Goal: Task Accomplishment & Management: Manage account settings

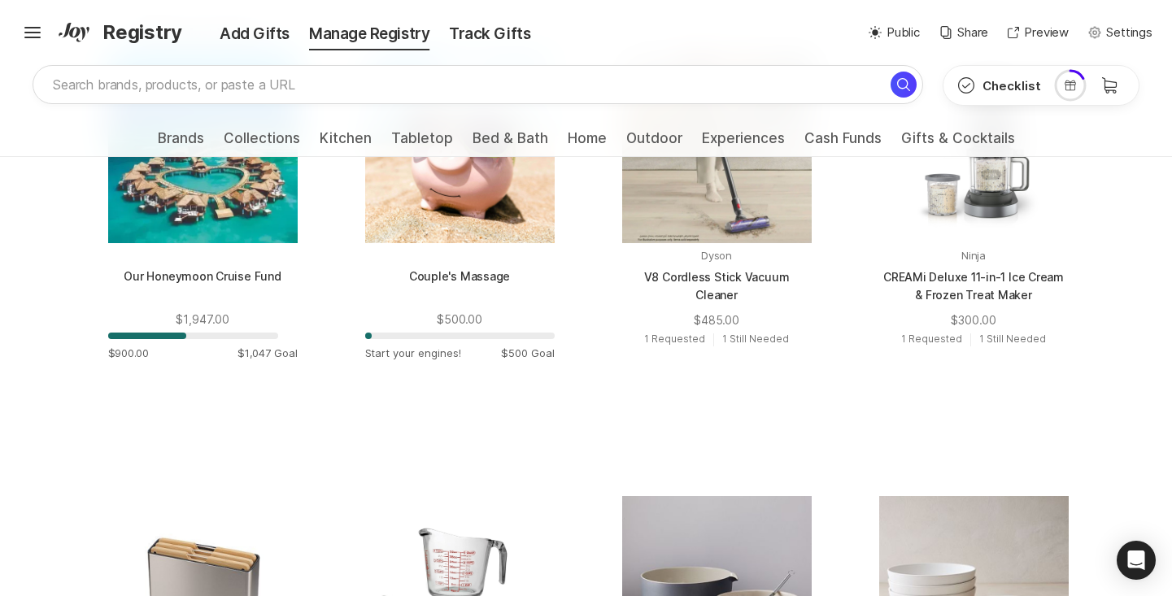
scroll to position [902, 0]
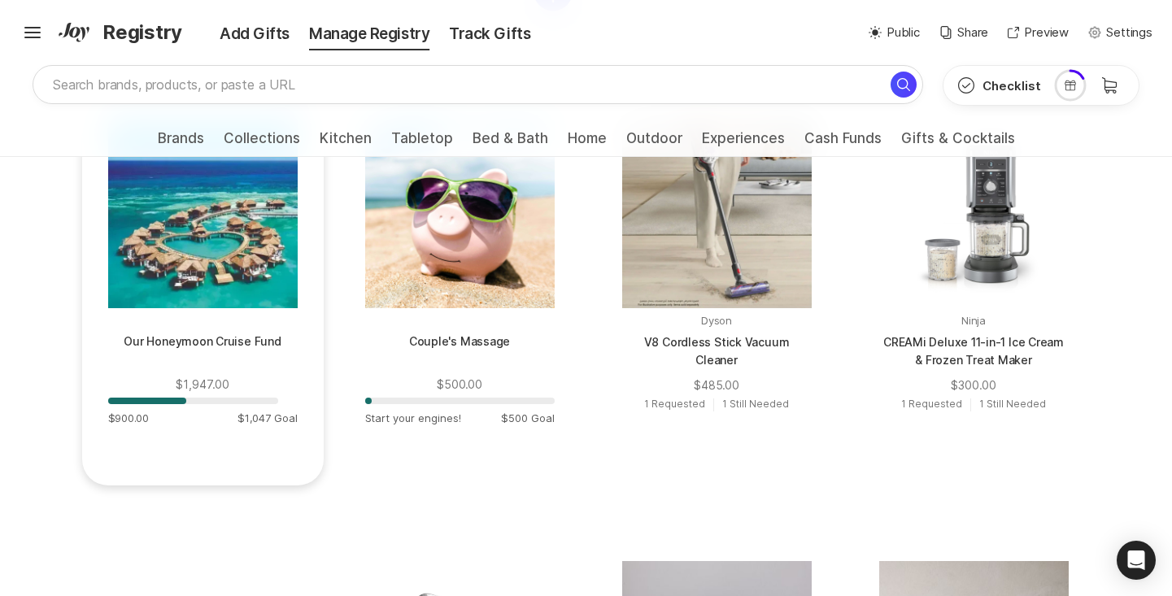
click at [230, 346] on p "Our Honeymoon Cruise Fund" at bounding box center [202, 352] width 189 height 39
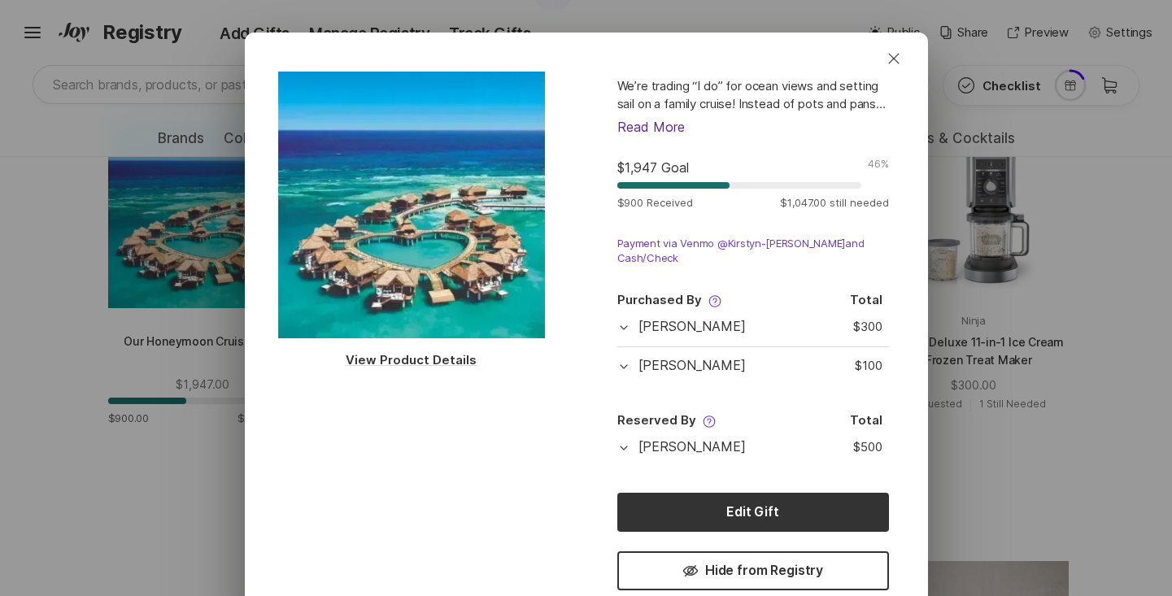
scroll to position [141, 0]
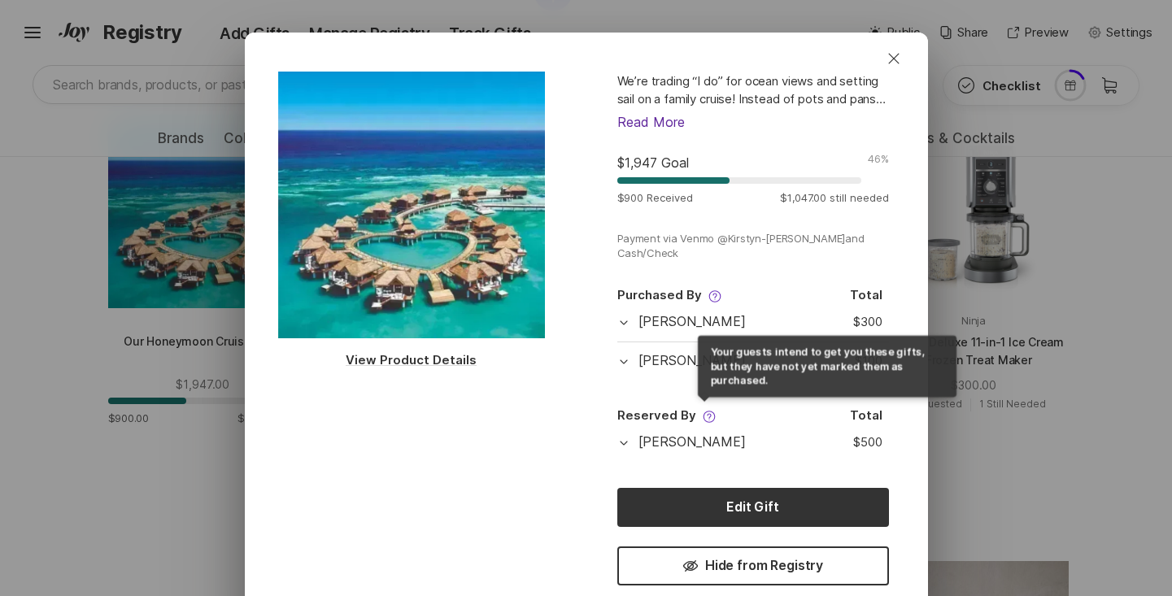
click at [702, 414] on icon at bounding box center [708, 416] width 13 height 13
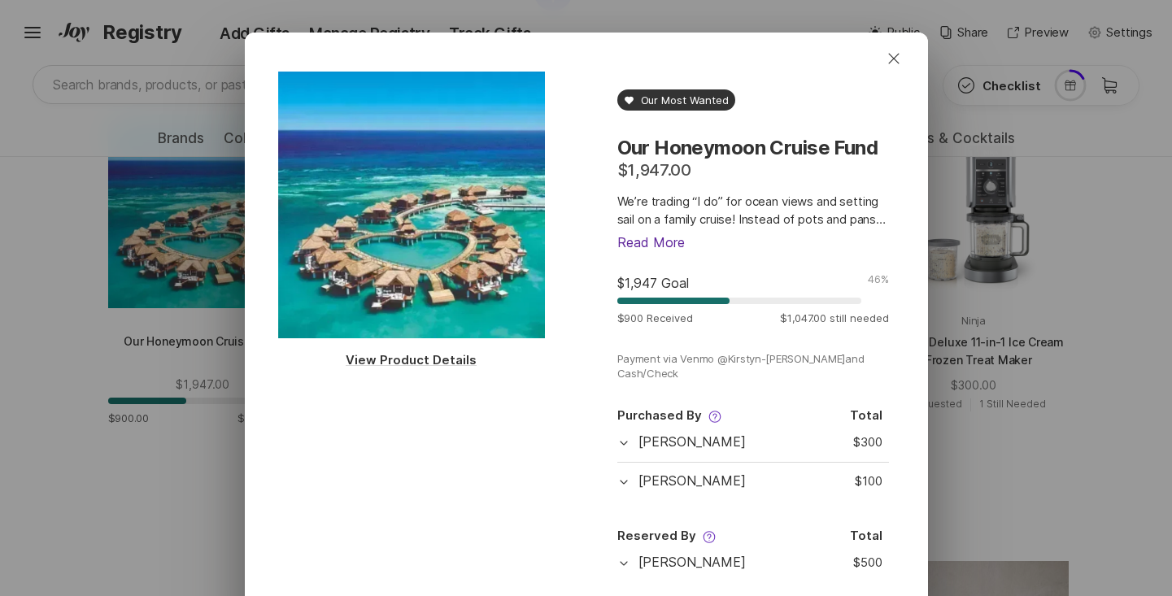
scroll to position [0, 0]
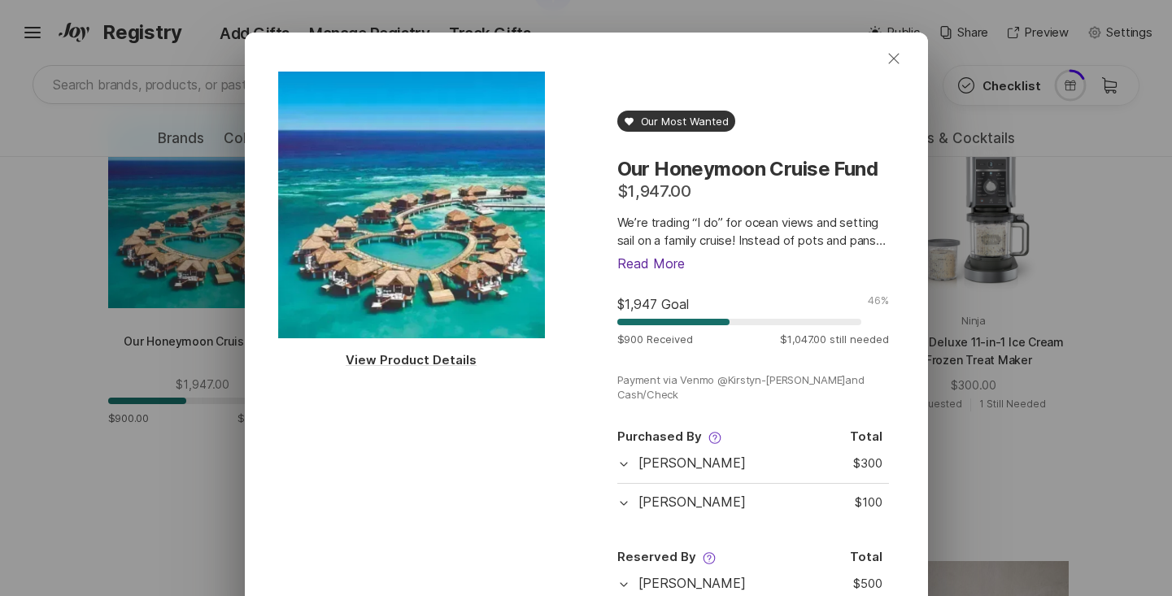
click at [889, 60] on icon "Close" at bounding box center [894, 59] width 20 height 20
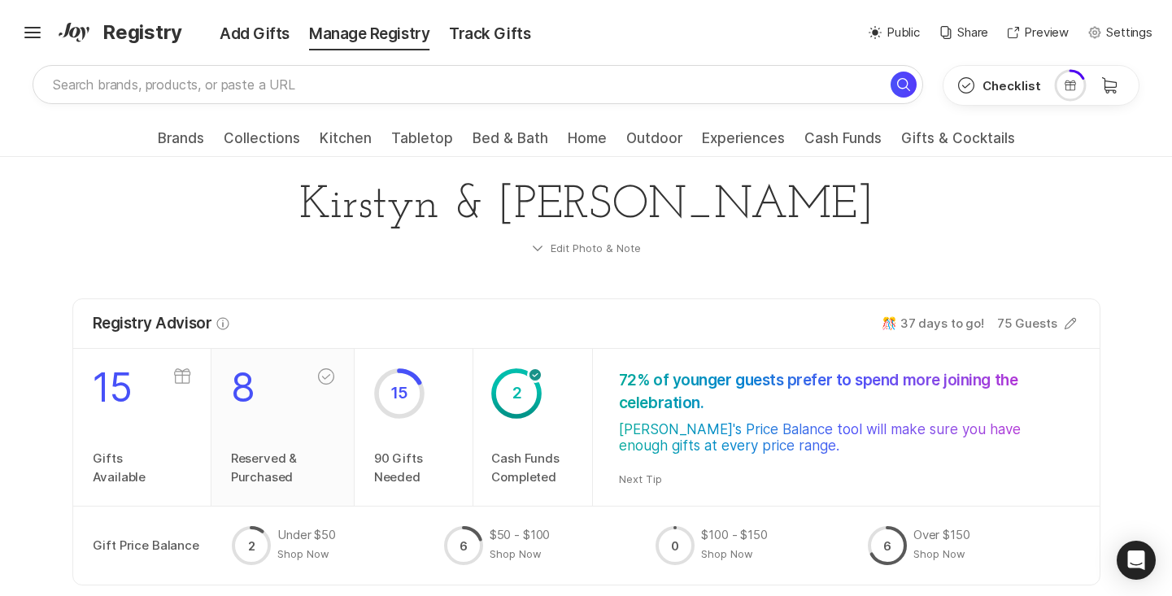
click at [267, 450] on p "Reserved & Purchased" at bounding box center [264, 468] width 67 height 37
type input "Reserved & Purchased"
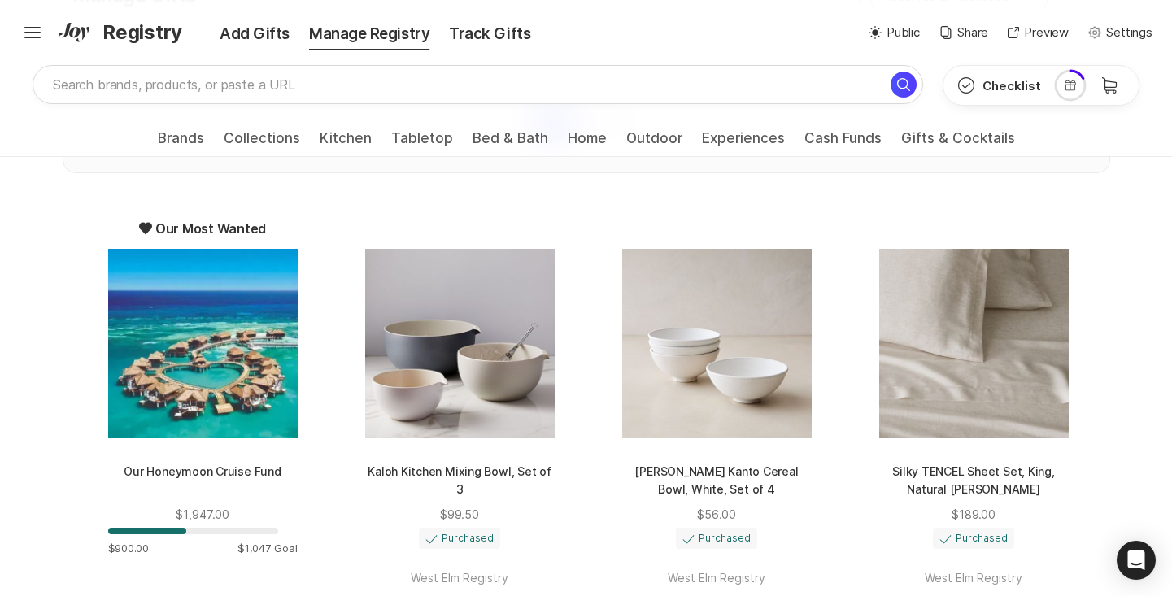
scroll to position [819, 0]
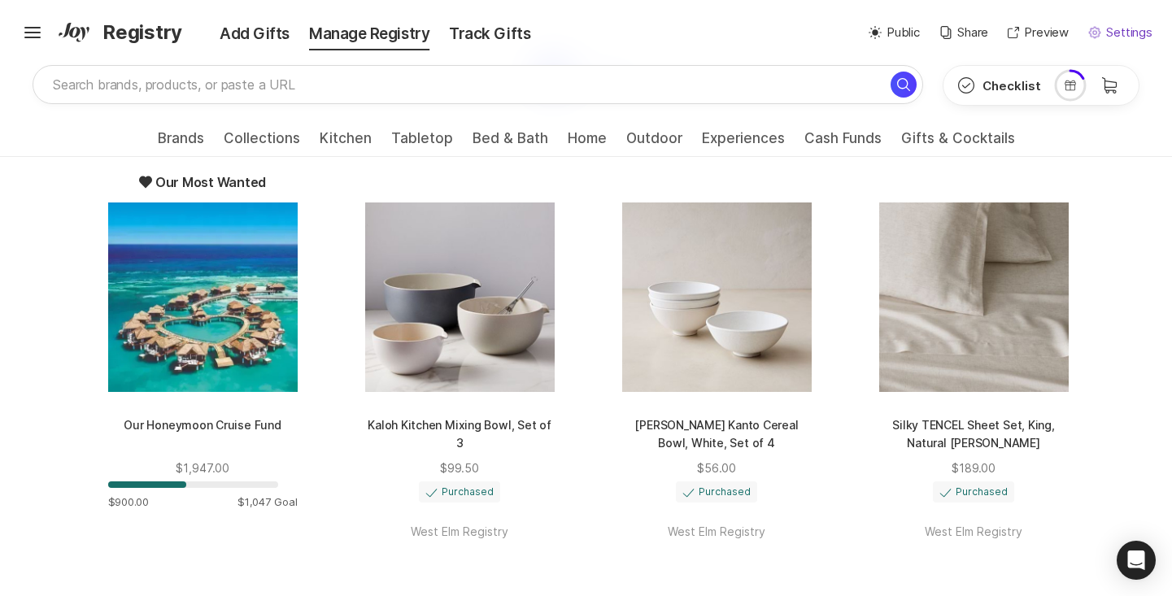
click at [1092, 40] on button "Settings Settings" at bounding box center [1120, 33] width 64 height 19
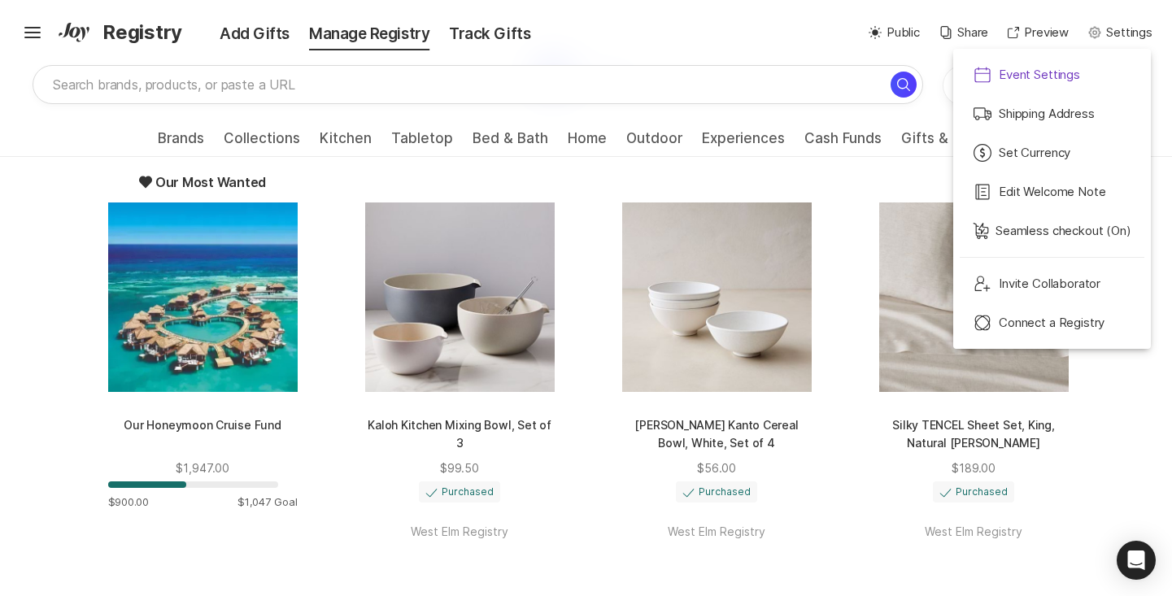
click at [1034, 77] on p "Event Settings" at bounding box center [1038, 75] width 81 height 19
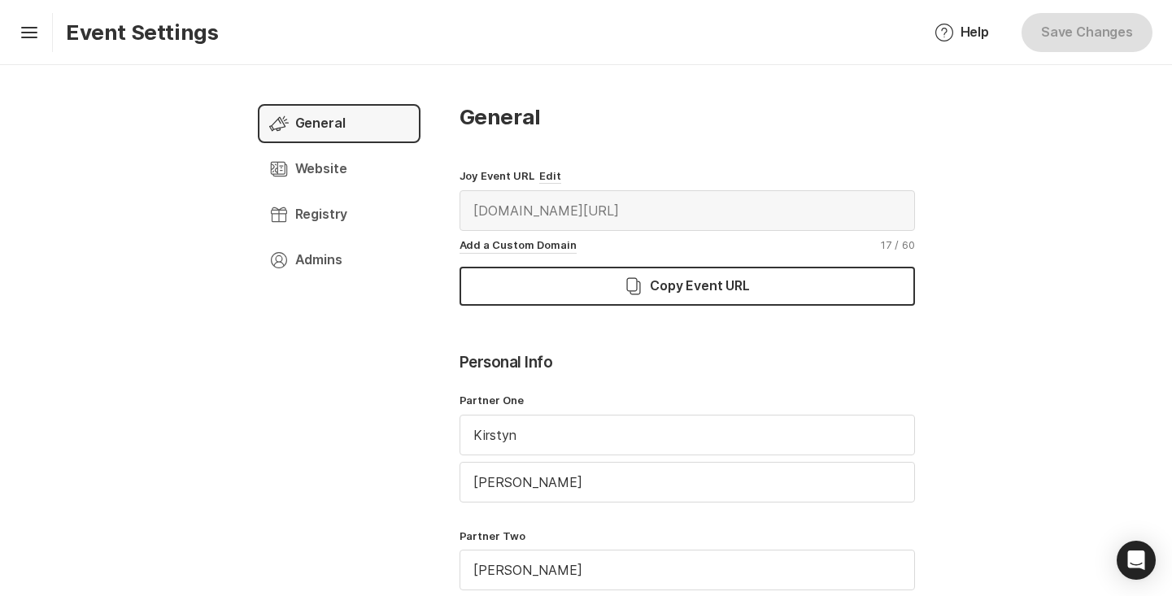
type input "(GMT-04:00) [GEOGRAPHIC_DATA]/[US_STATE]"
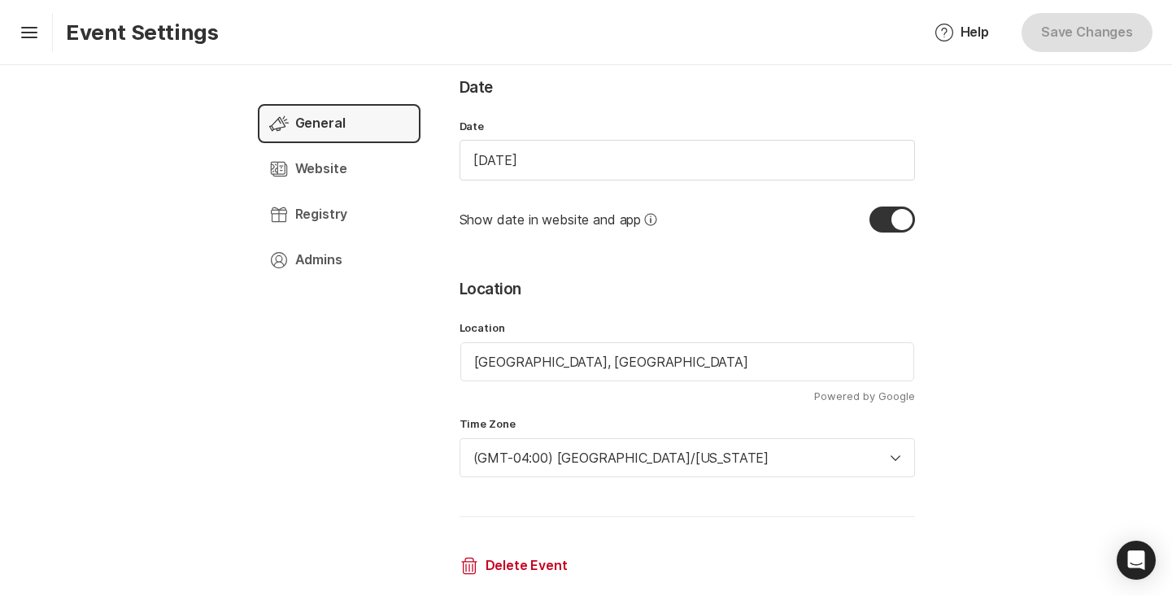
scroll to position [705, 0]
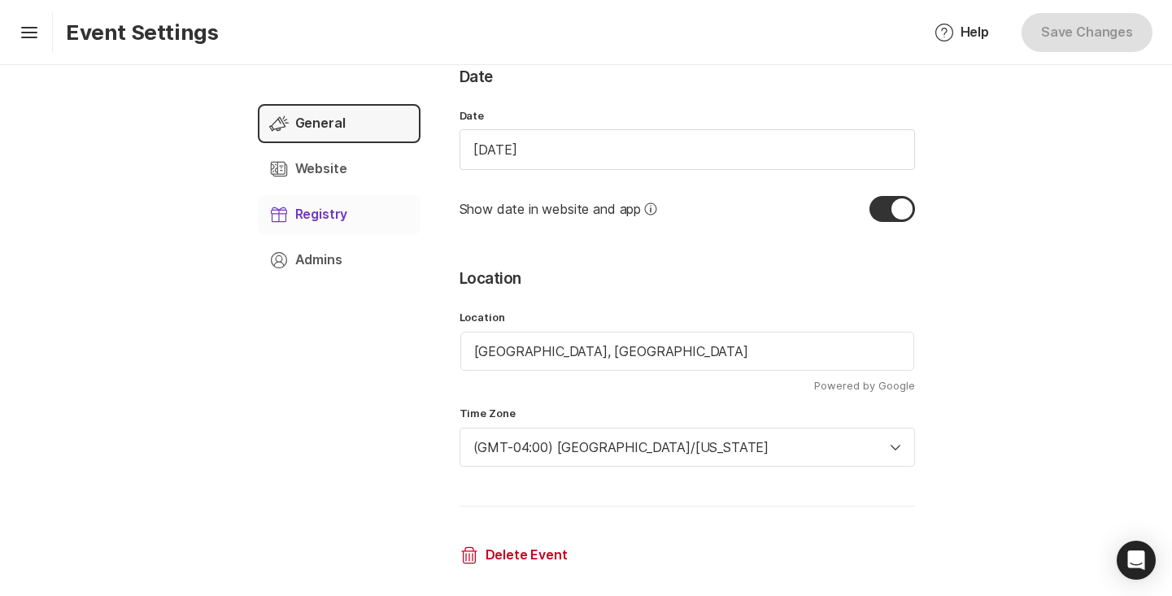
click at [333, 217] on p "Registry" at bounding box center [321, 215] width 53 height 18
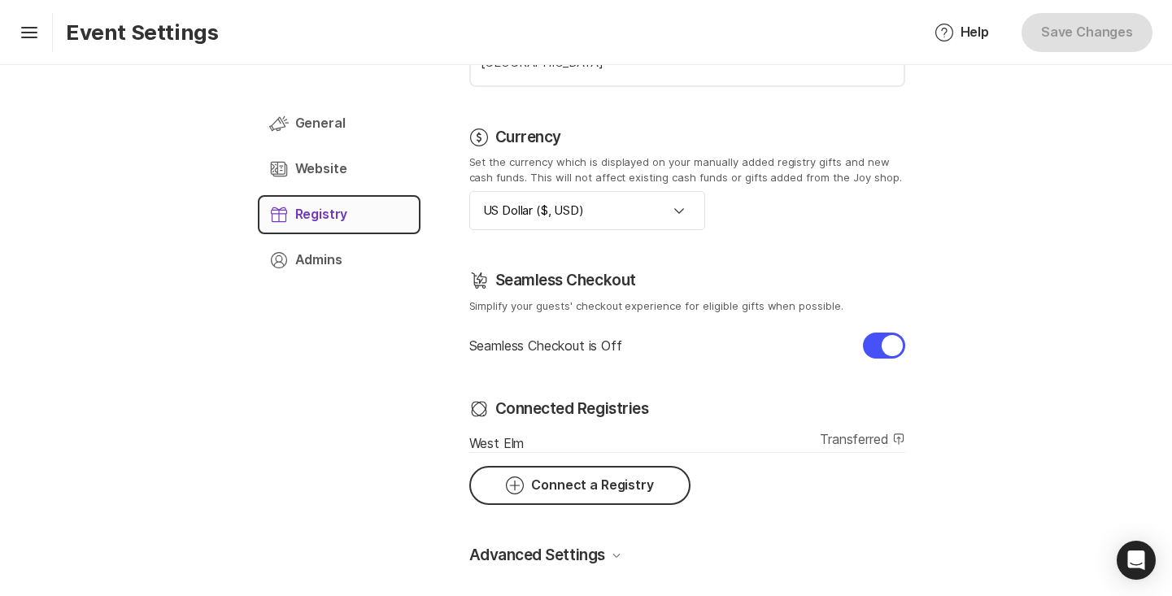
checkbox input "true"
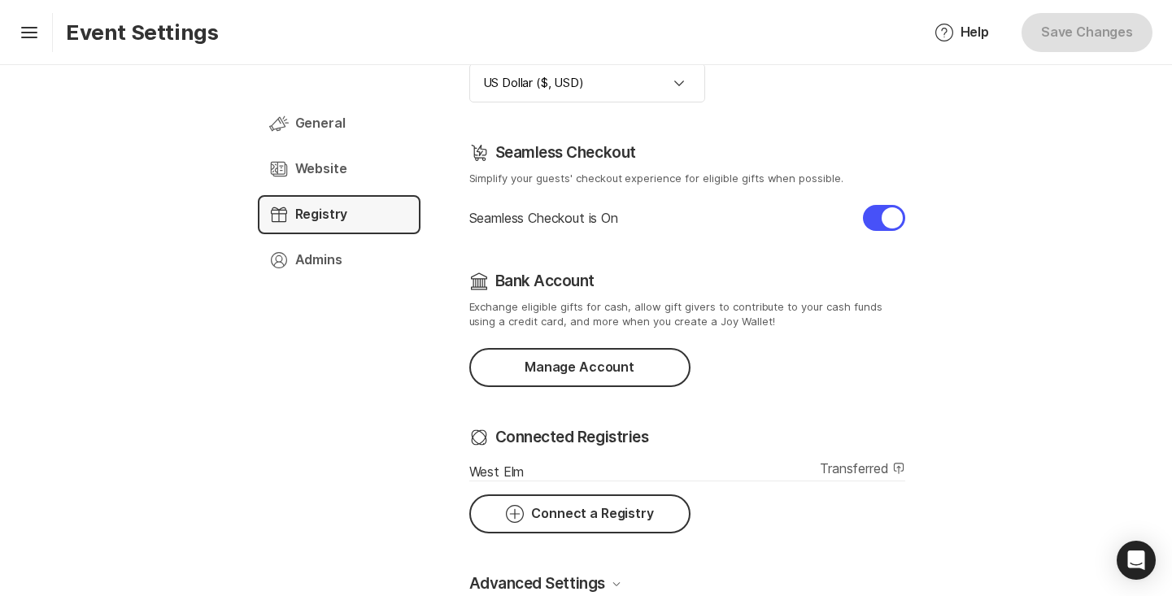
scroll to position [396, 0]
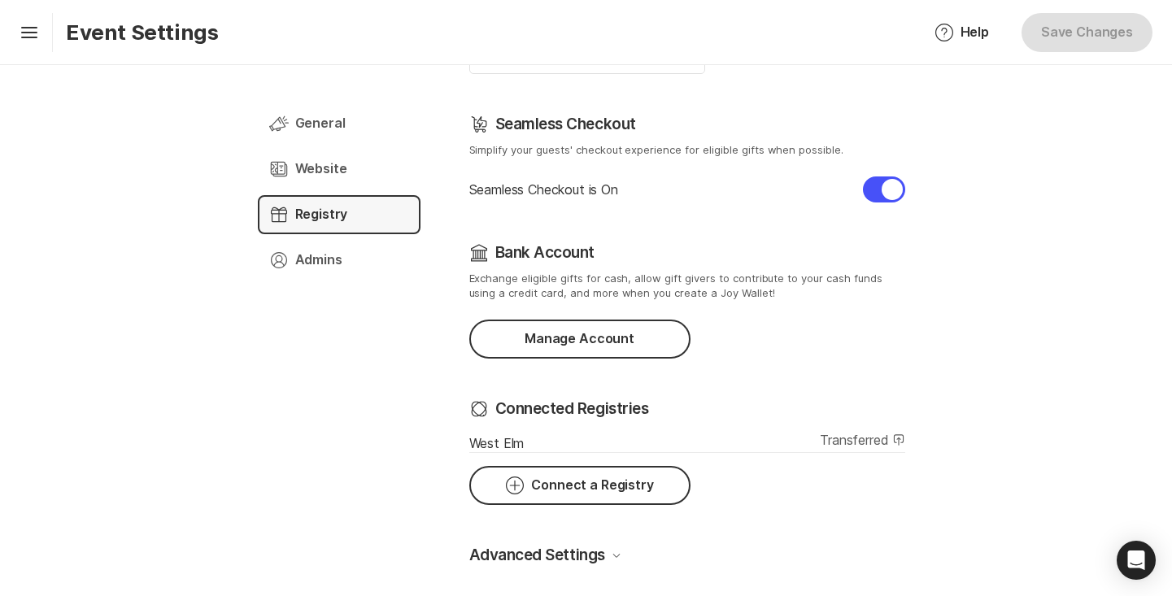
click at [603, 558] on p "Advanced Settings" at bounding box center [537, 555] width 136 height 23
checkbox input "true"
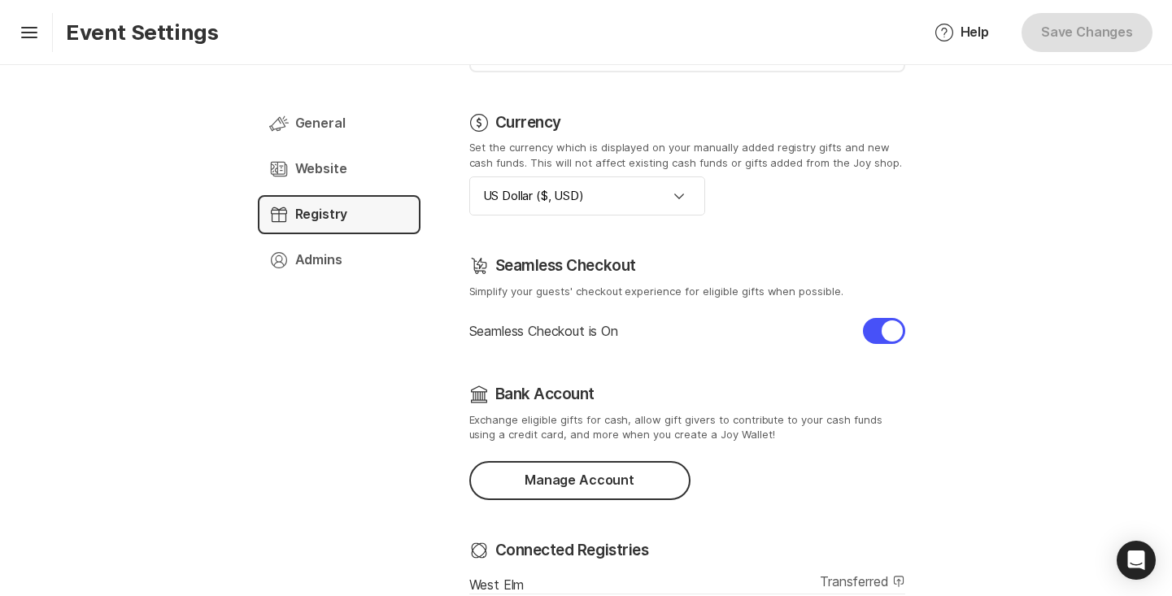
scroll to position [258, 0]
